Goal: Task Accomplishment & Management: Manage account settings

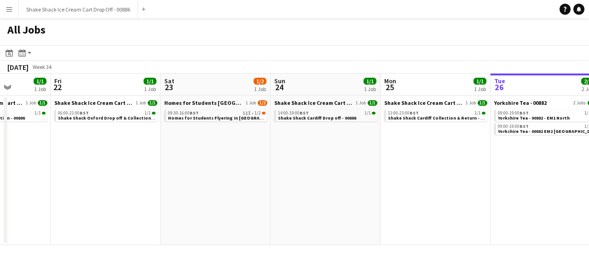
scroll to position [0, 267]
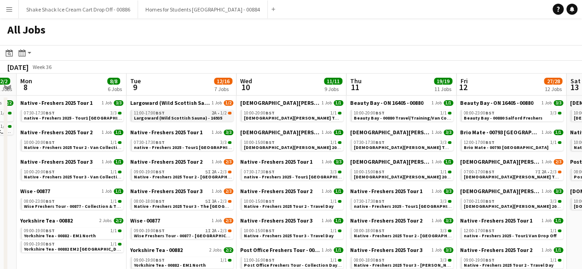
click at [196, 113] on div "11:00-17:00 BST 2A • 1/2" at bounding box center [183, 113] width 98 height 5
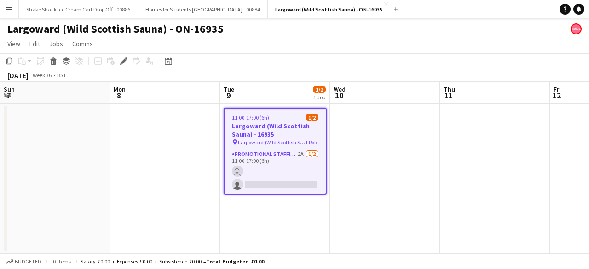
scroll to position [0, 317]
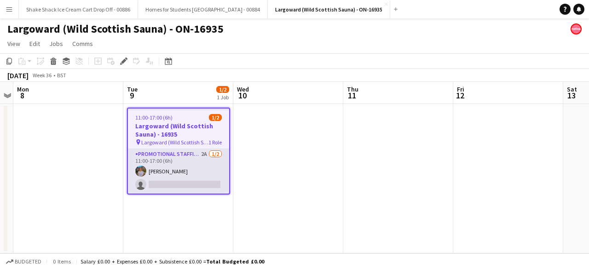
click at [199, 173] on app-card-role "Promotional Staffing (Brand Ambassadors) 2A [DATE] 11:00-17:00 (6h) [PERSON_NAM…" at bounding box center [178, 171] width 101 height 45
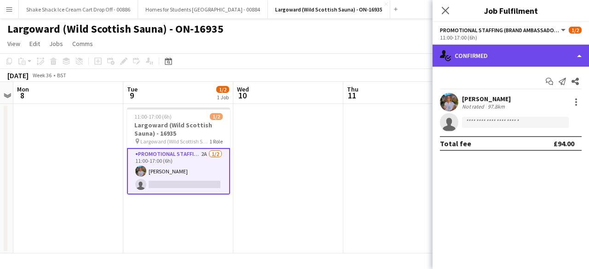
click at [533, 50] on div "single-neutral-actions-check-2 Confirmed" at bounding box center [510, 56] width 156 height 22
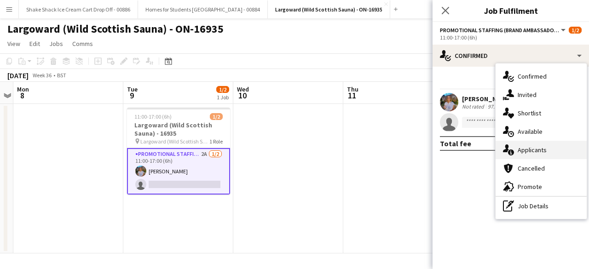
click at [538, 152] on div "single-neutral-actions-information Applicants" at bounding box center [540, 150] width 91 height 18
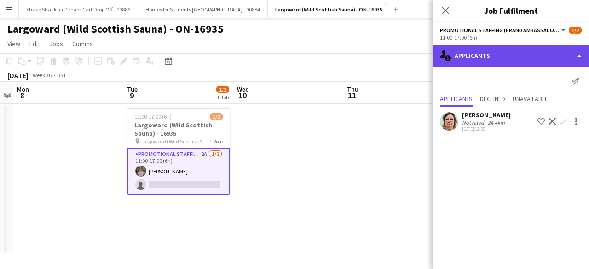
click at [519, 58] on div "single-neutral-actions-information Applicants" at bounding box center [510, 56] width 156 height 22
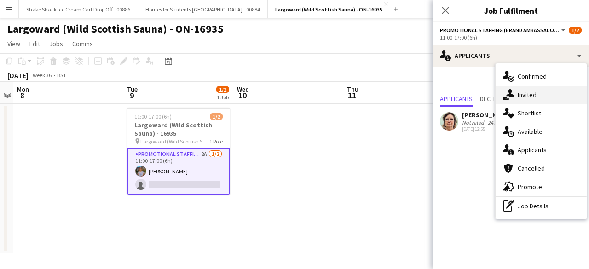
click at [539, 97] on div "single-neutral-actions-share-1 Invited" at bounding box center [540, 95] width 91 height 18
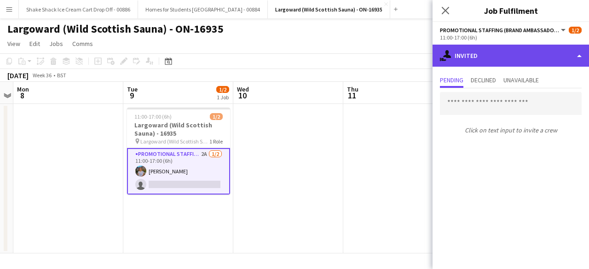
click at [508, 52] on div "single-neutral-actions-share-1 Invited" at bounding box center [510, 56] width 156 height 22
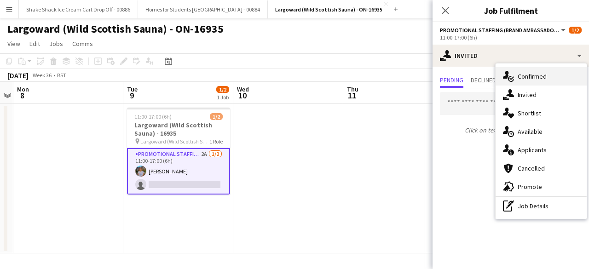
click at [522, 69] on div "single-neutral-actions-check-2 Confirmed" at bounding box center [540, 76] width 91 height 18
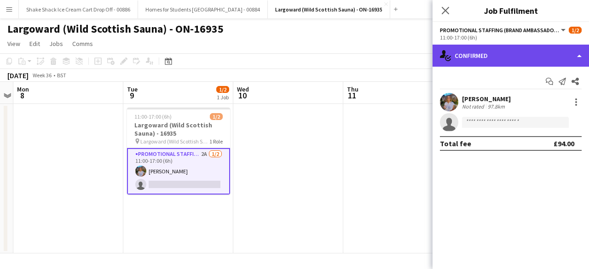
click at [513, 52] on div "single-neutral-actions-check-2 Confirmed" at bounding box center [510, 56] width 156 height 22
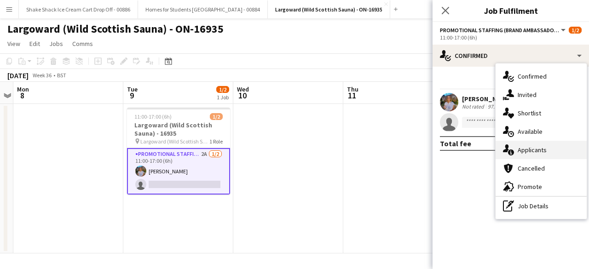
click at [530, 146] on div "single-neutral-actions-information Applicants" at bounding box center [540, 150] width 91 height 18
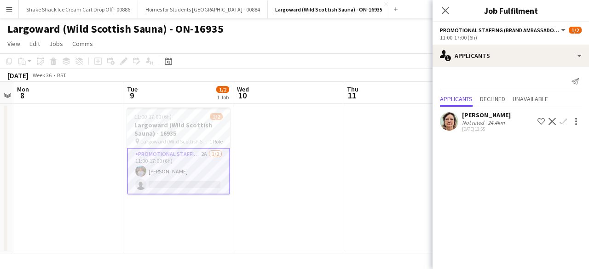
click at [563, 120] on app-icon "Confirm" at bounding box center [562, 121] width 7 height 7
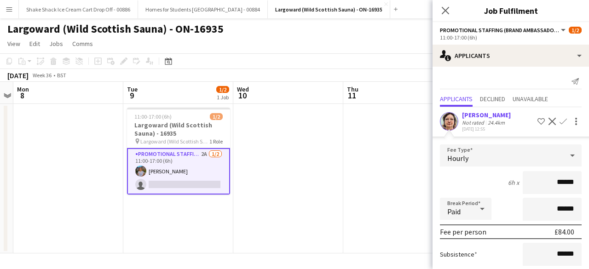
scroll to position [80, 0]
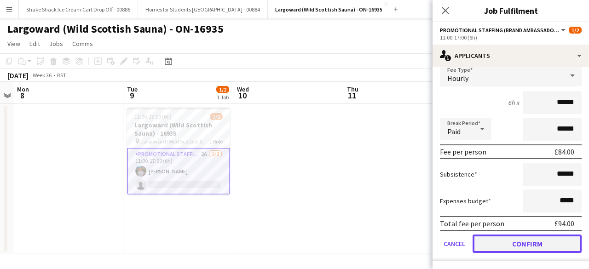
click at [489, 245] on button "Confirm" at bounding box center [526, 244] width 109 height 18
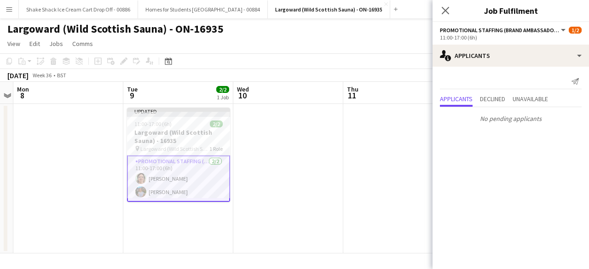
scroll to position [0, 0]
click at [442, 5] on app-icon "Close pop-in" at bounding box center [445, 10] width 13 height 13
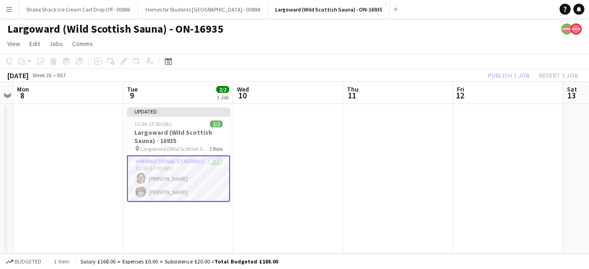
click at [287, 143] on app-date-cell at bounding box center [288, 179] width 110 height 150
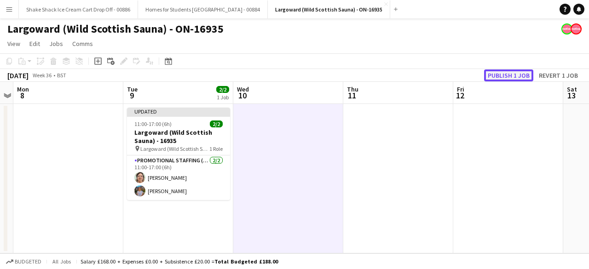
click at [491, 79] on button "Publish 1 job" at bounding box center [508, 75] width 49 height 12
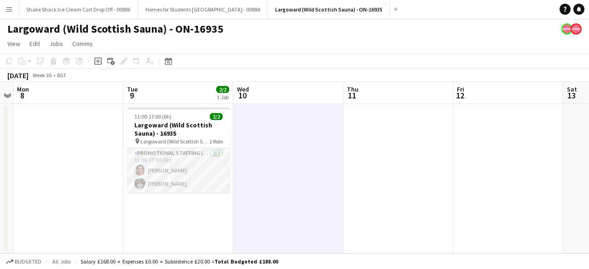
click at [145, 177] on app-card-role "Promotional Staffing (Brand Ambassadors) [DATE] 11:00-17:00 (6h) [PERSON_NAME] …" at bounding box center [178, 170] width 103 height 45
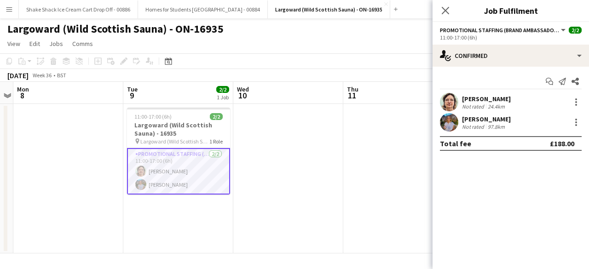
click at [453, 99] on app-user-avatar at bounding box center [449, 102] width 18 height 18
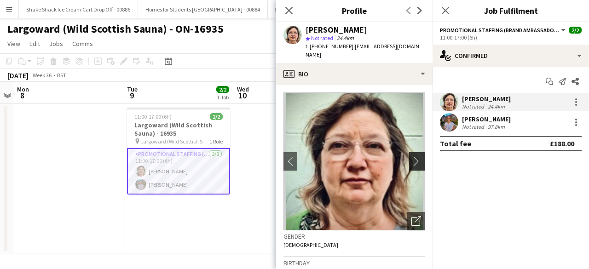
click at [411, 156] on app-icon "chevron-right" at bounding box center [418, 161] width 14 height 10
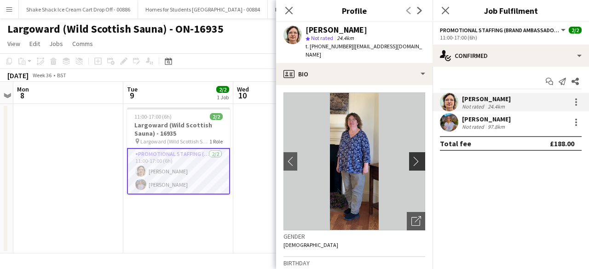
click at [411, 156] on app-icon "chevron-right" at bounding box center [418, 161] width 14 height 10
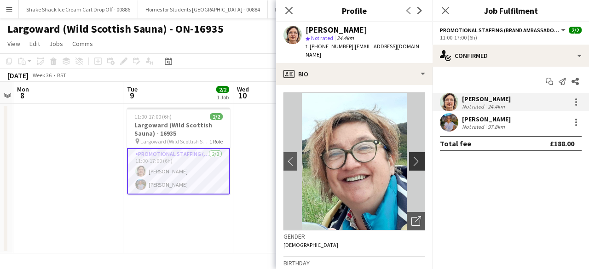
click at [411, 156] on app-icon "chevron-right" at bounding box center [418, 161] width 14 height 10
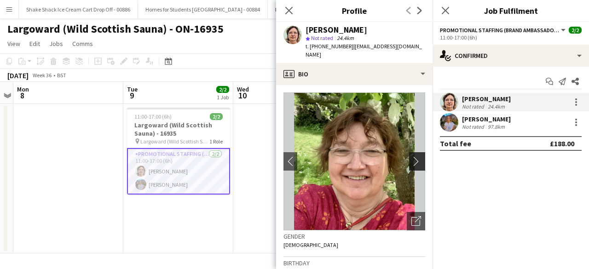
click at [411, 156] on app-icon "chevron-right" at bounding box center [418, 161] width 14 height 10
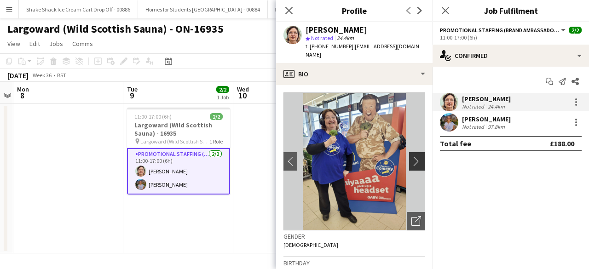
click at [411, 156] on app-icon "chevron-right" at bounding box center [418, 161] width 14 height 10
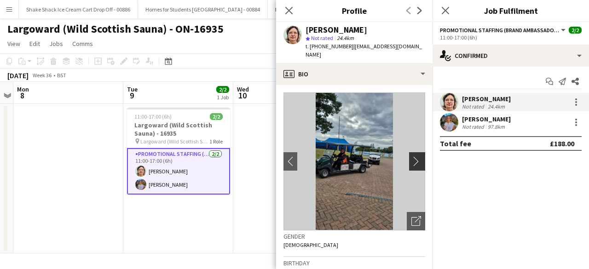
click at [411, 156] on app-icon "chevron-right" at bounding box center [418, 161] width 14 height 10
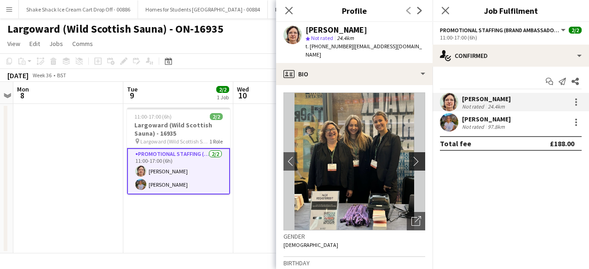
click at [411, 156] on app-icon "chevron-right" at bounding box center [418, 161] width 14 height 10
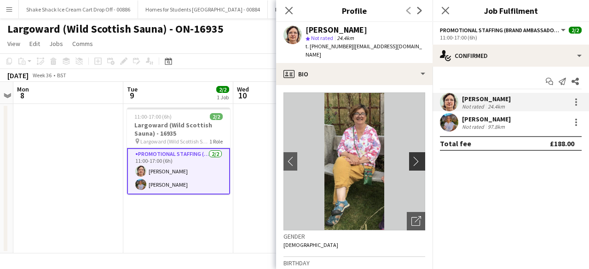
click at [411, 156] on app-icon "chevron-right" at bounding box center [418, 161] width 14 height 10
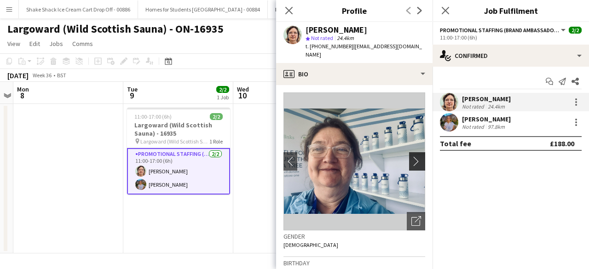
click at [411, 156] on app-icon "chevron-right" at bounding box center [418, 161] width 14 height 10
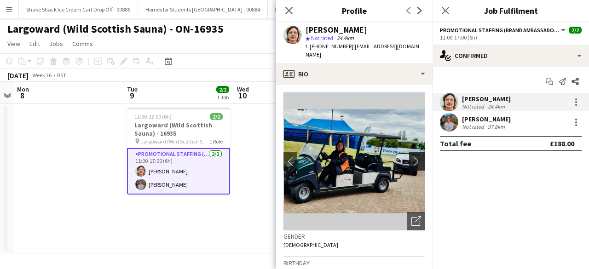
click at [411, 156] on app-icon "chevron-right" at bounding box center [418, 161] width 14 height 10
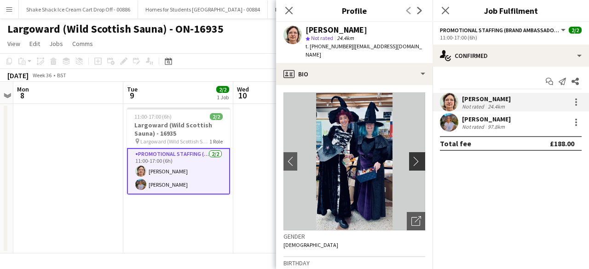
click at [411, 156] on app-icon "chevron-right" at bounding box center [418, 161] width 14 height 10
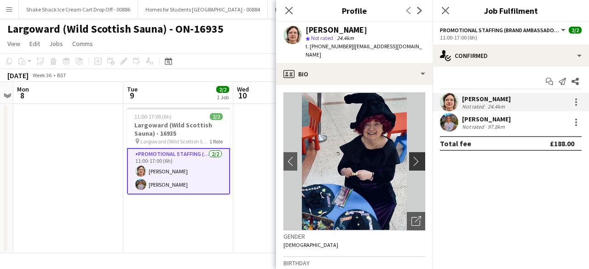
click at [411, 156] on app-icon "chevron-right" at bounding box center [418, 161] width 14 height 10
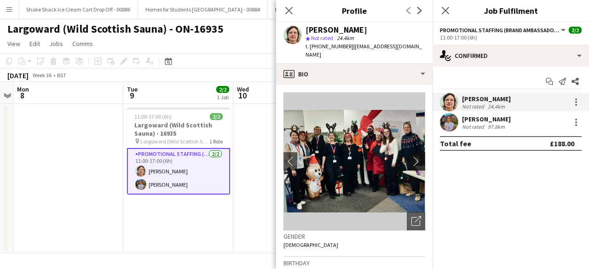
click at [411, 156] on app-icon "chevron-right" at bounding box center [418, 161] width 14 height 10
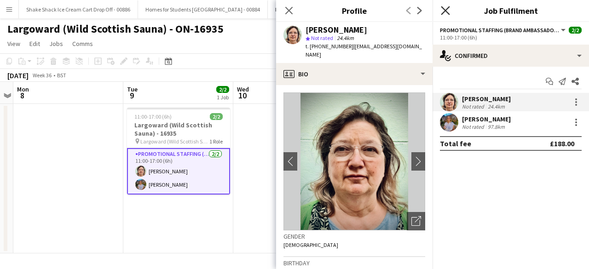
click at [444, 8] on icon "Close pop-in" at bounding box center [445, 10] width 9 height 9
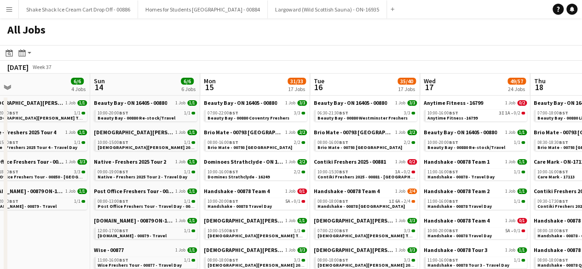
scroll to position [0, 351]
